Goal: Task Accomplishment & Management: Complete application form

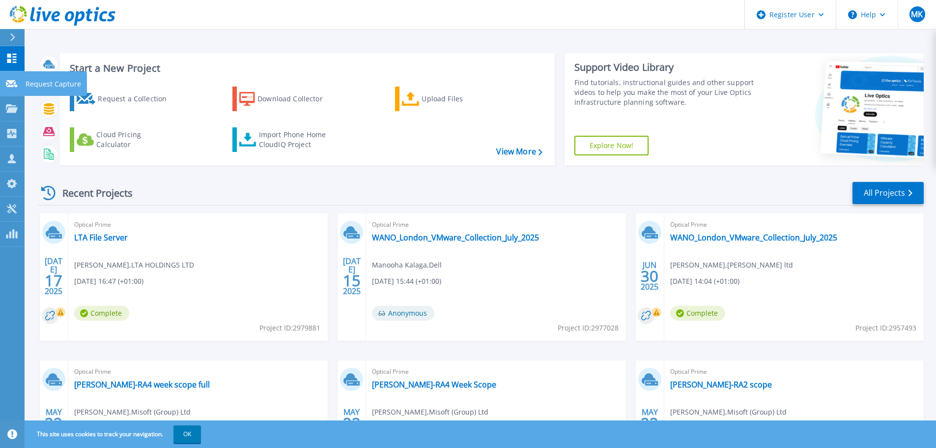
click at [38, 76] on p "Request Capture" at bounding box center [54, 84] width 56 height 26
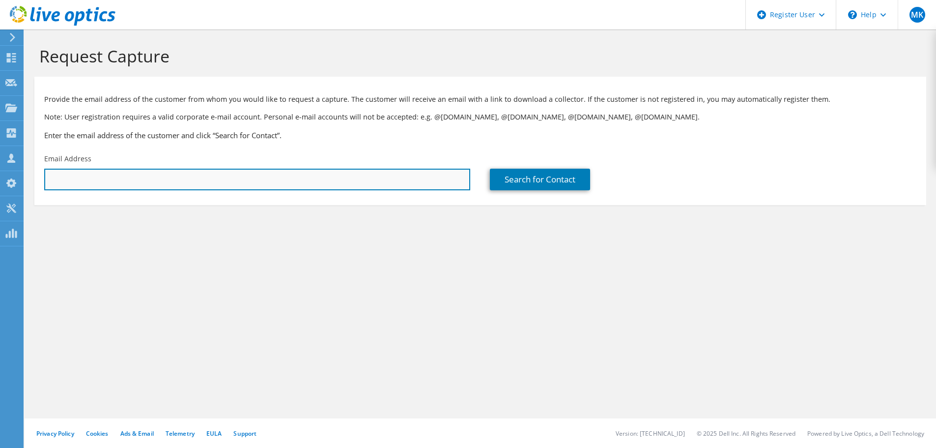
click at [169, 183] on input "text" at bounding box center [257, 180] width 426 height 22
paste input "[PERSON_NAME][EMAIL_ADDRESS][PERSON_NAME][DOMAIN_NAME]"
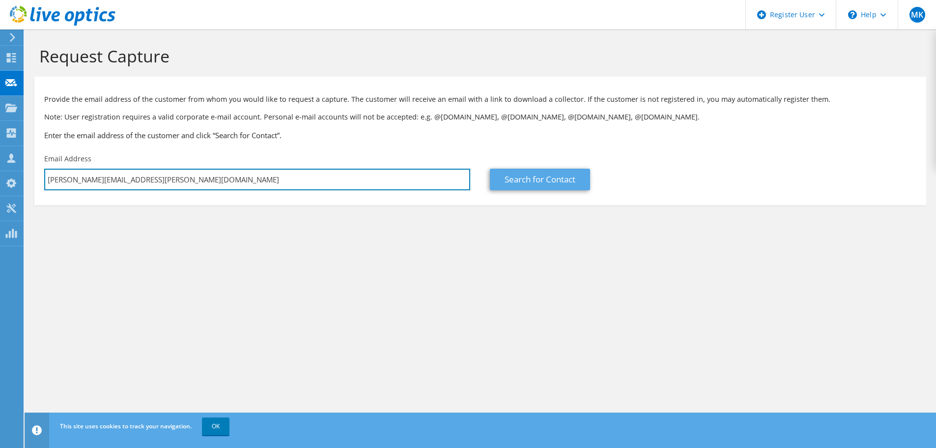
type input "[PERSON_NAME][EMAIL_ADDRESS][PERSON_NAME][DOMAIN_NAME]"
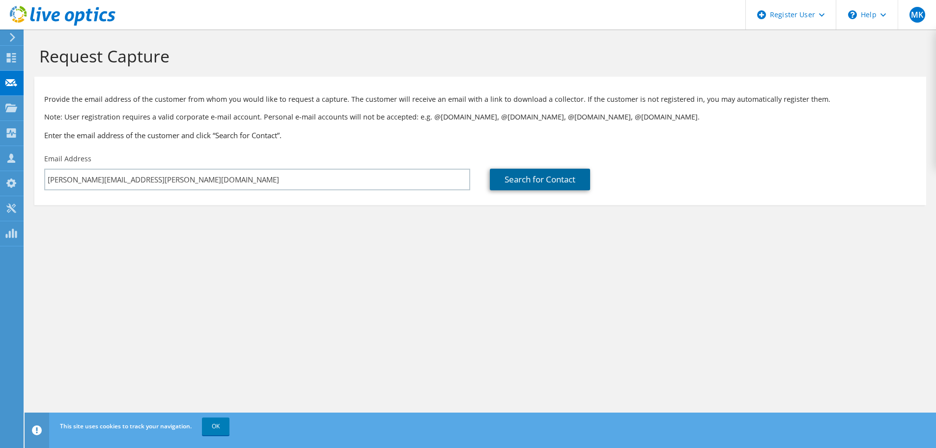
click at [543, 188] on link "Search for Contact" at bounding box center [540, 180] width 100 height 22
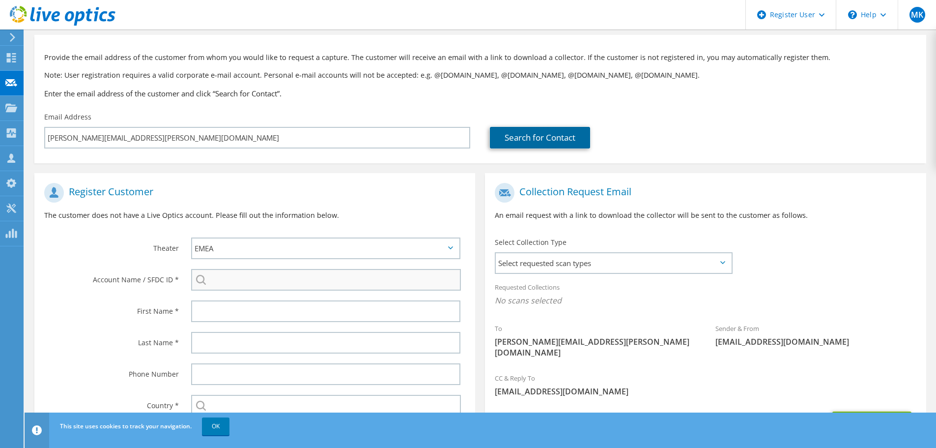
scroll to position [98, 0]
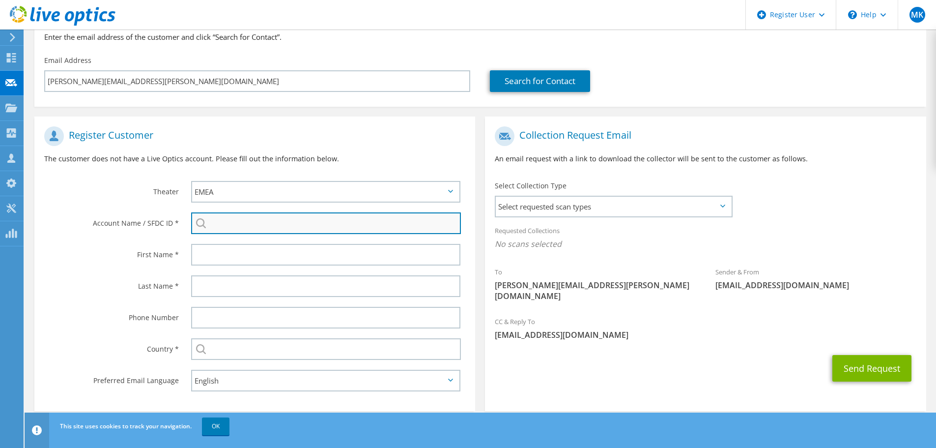
click at [224, 225] on input "search" at bounding box center [326, 223] width 270 height 22
paste input "3531787158"
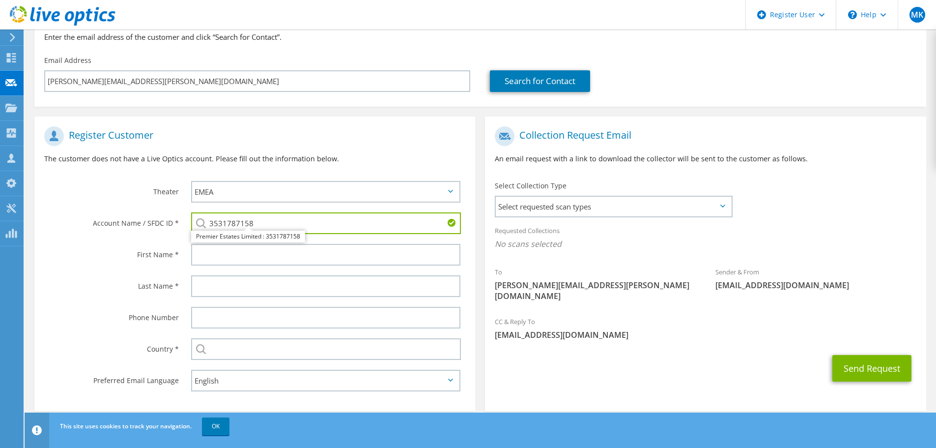
type input "3531787158"
click at [148, 254] on label "First Name *" at bounding box center [111, 252] width 135 height 16
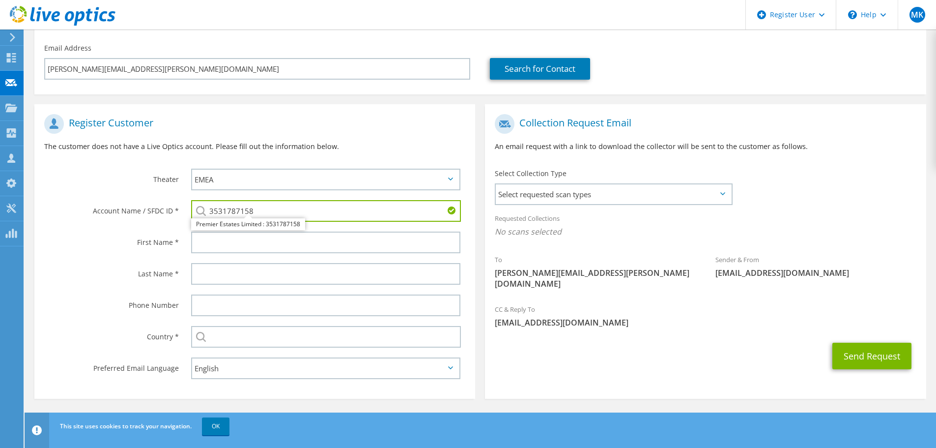
click at [121, 286] on div "Last Name *" at bounding box center [107, 273] width 147 height 30
click at [226, 336] on input "text" at bounding box center [326, 337] width 270 height 22
click at [114, 277] on label "Last Name *" at bounding box center [111, 271] width 135 height 16
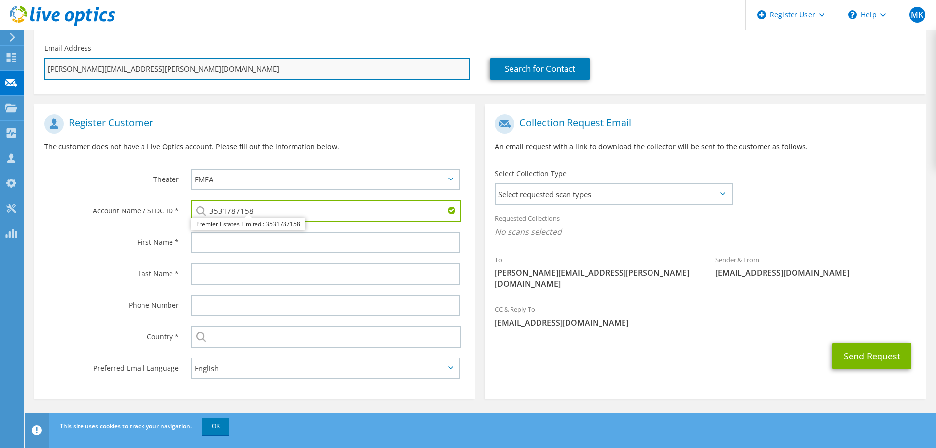
click at [52, 76] on input "[PERSON_NAME][EMAIL_ADDRESS][PERSON_NAME][DOMAIN_NAME]" at bounding box center [257, 69] width 426 height 22
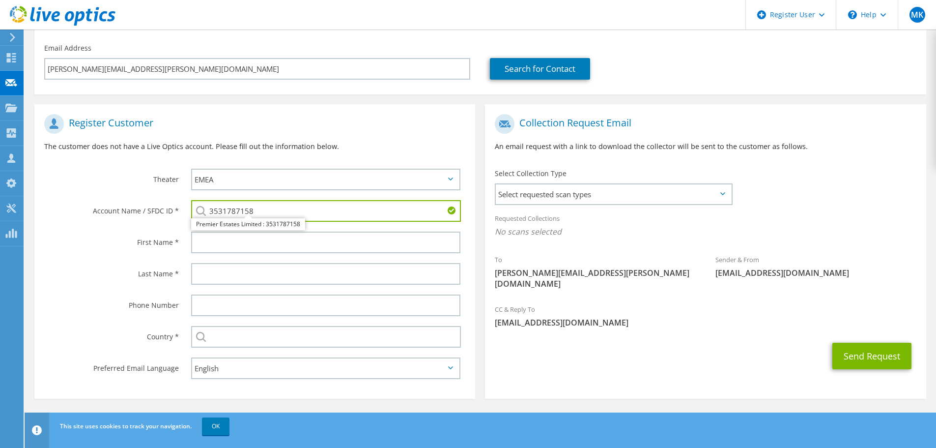
click at [230, 257] on div at bounding box center [328, 242] width 294 height 31
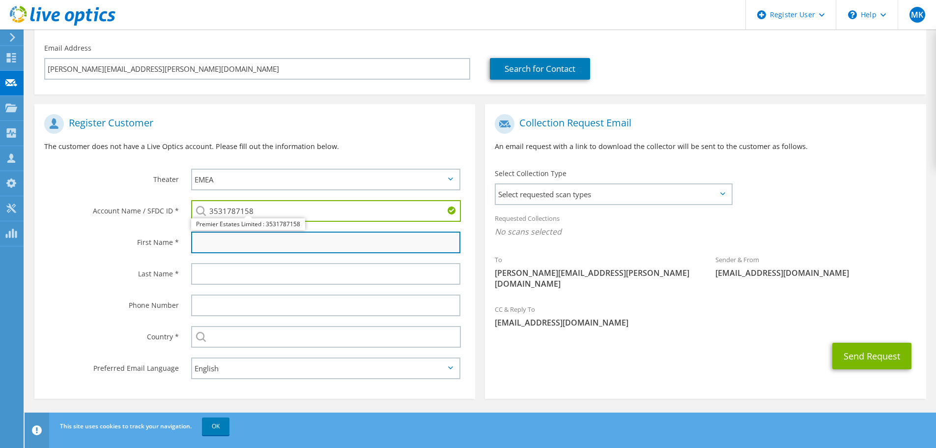
click at [229, 250] on input "text" at bounding box center [325, 242] width 269 height 22
paste input "[PERSON_NAME]"
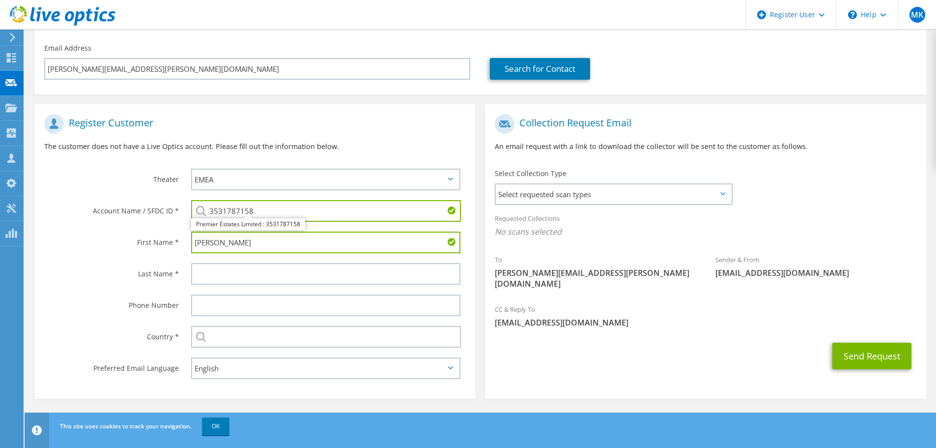
click at [196, 243] on input "[PERSON_NAME]" at bounding box center [325, 242] width 269 height 22
type input "[PERSON_NAME]"
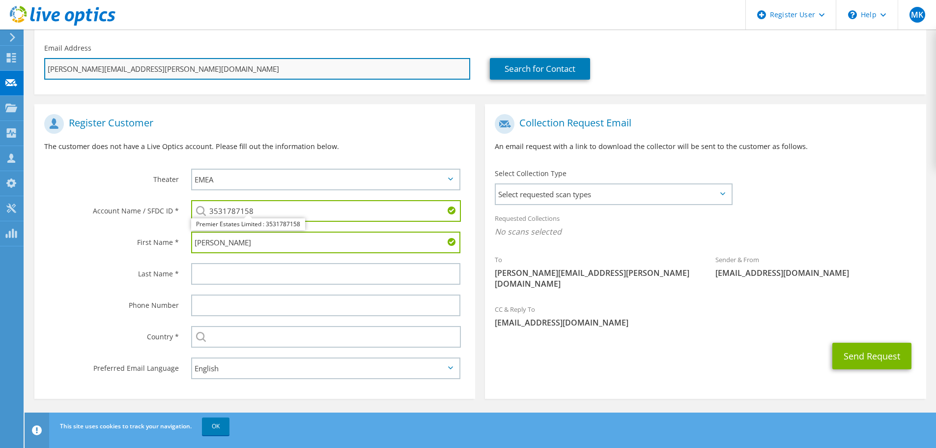
click at [79, 74] on input "[PERSON_NAME][EMAIL_ADDRESS][PERSON_NAME][DOMAIN_NAME]" at bounding box center [257, 69] width 426 height 22
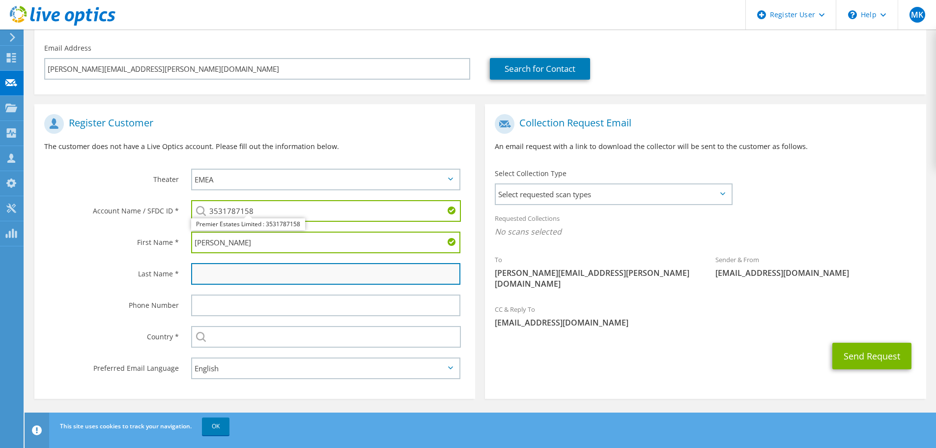
click at [211, 270] on input "text" at bounding box center [325, 274] width 269 height 22
paste input "etchells"
drag, startPoint x: 199, startPoint y: 273, endPoint x: 191, endPoint y: 275, distance: 8.5
click at [191, 275] on div "etchells" at bounding box center [328, 273] width 294 height 31
type input "Etchells"
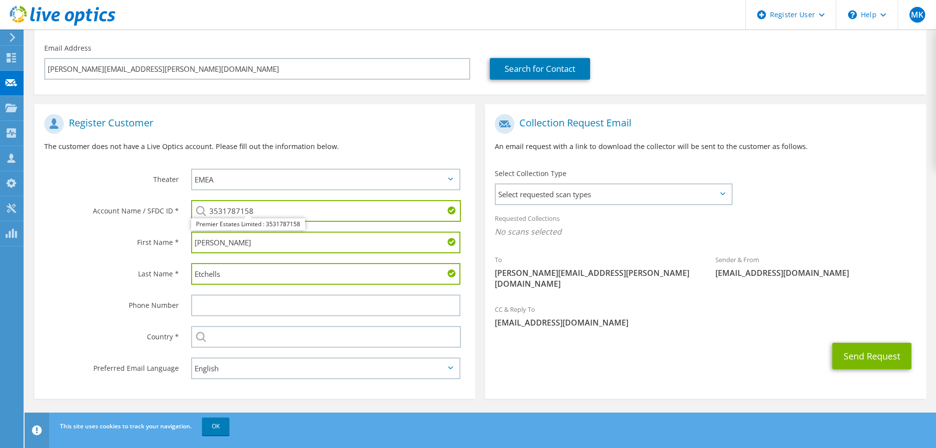
click at [89, 306] on label "Phone Number" at bounding box center [111, 302] width 135 height 16
click at [217, 335] on input "text" at bounding box center [326, 337] width 270 height 22
type input "E"
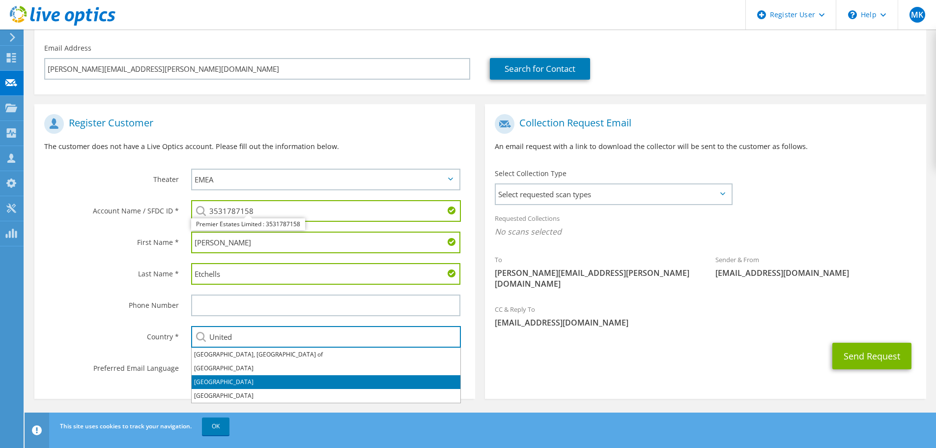
click at [236, 377] on li "[GEOGRAPHIC_DATA]" at bounding box center [326, 382] width 269 height 14
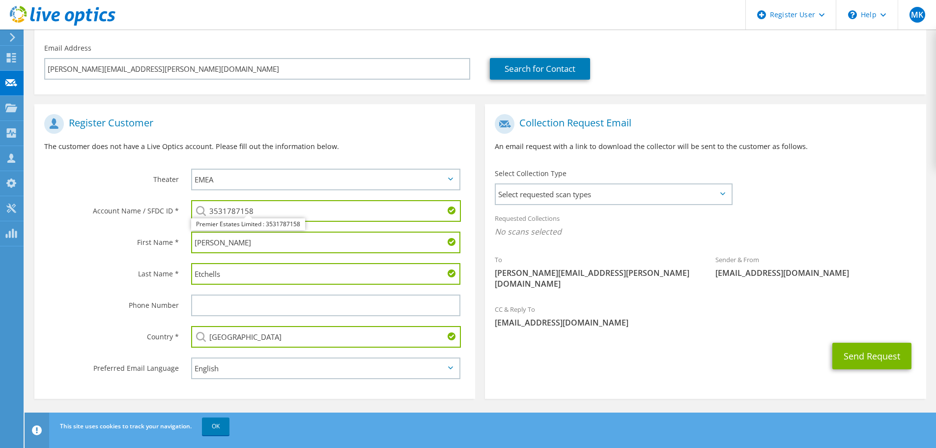
type input "[GEOGRAPHIC_DATA]"
click at [96, 328] on label "Country *" at bounding box center [111, 334] width 135 height 16
click at [603, 199] on span "Select requested scan types" at bounding box center [613, 194] width 235 height 20
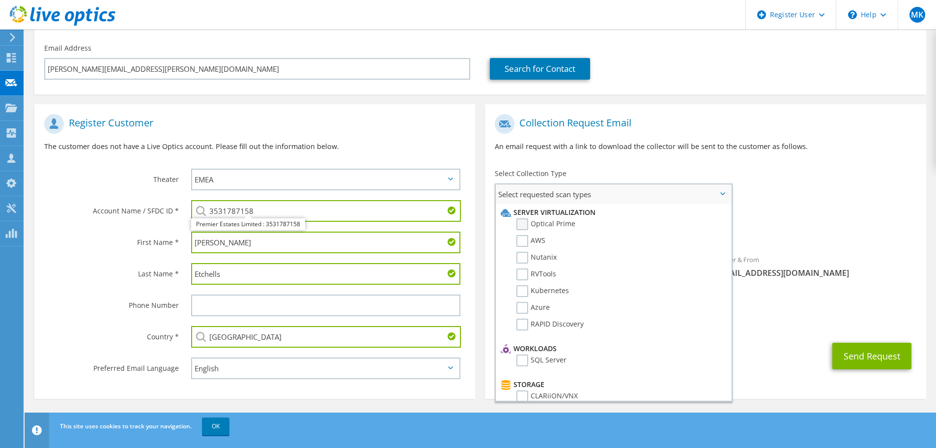
click at [539, 226] on label "Optical Prime" at bounding box center [545, 224] width 59 height 12
click at [0, 0] on input "Optical Prime" at bounding box center [0, 0] width 0 height 0
click at [806, 344] on div "Send Request" at bounding box center [705, 359] width 441 height 36
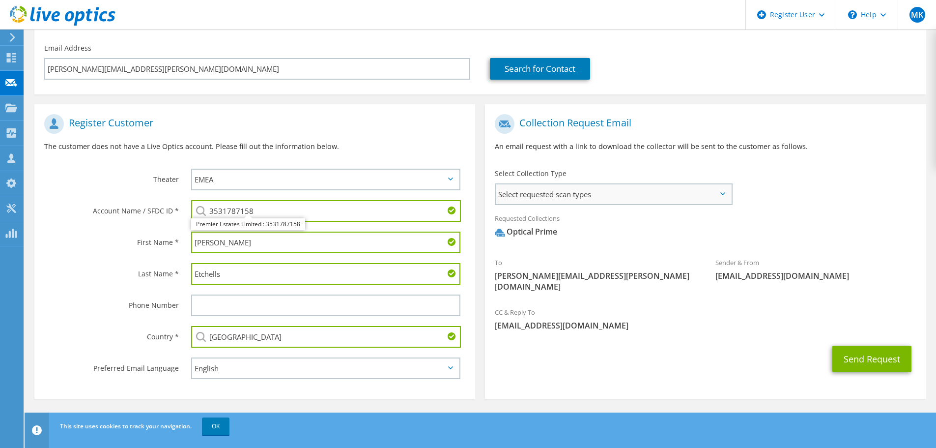
click at [624, 204] on div "Select requested scan types Server Virtualization Optical Prime AWS Nutanix SC" at bounding box center [614, 194] width 238 height 22
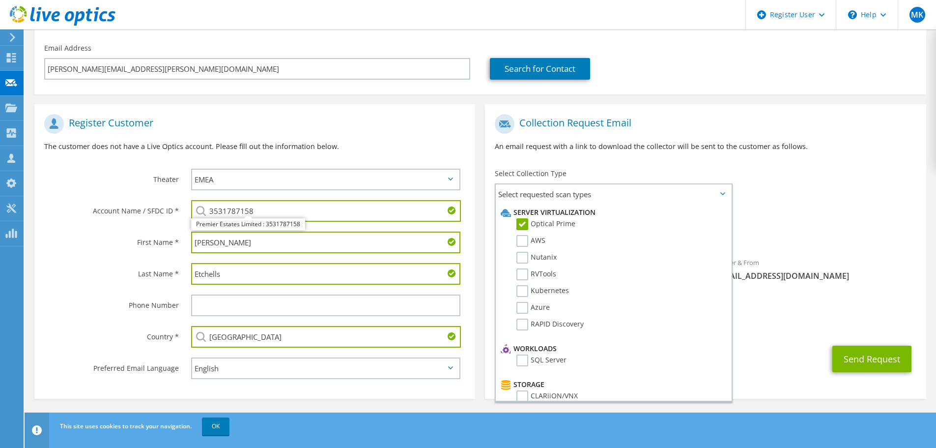
click at [838, 302] on div "CC & Reply To [EMAIL_ADDRESS][DOMAIN_NAME]" at bounding box center [705, 319] width 441 height 34
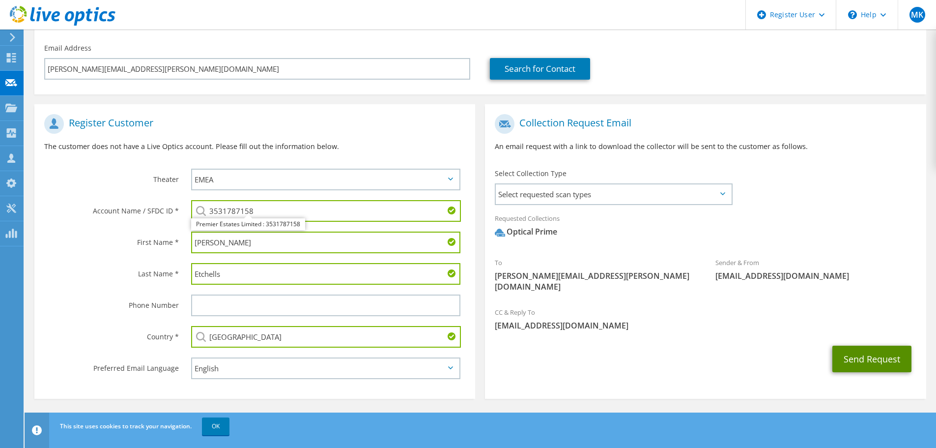
click at [866, 356] on button "Send Request" at bounding box center [871, 358] width 79 height 27
